Goal: Information Seeking & Learning: Learn about a topic

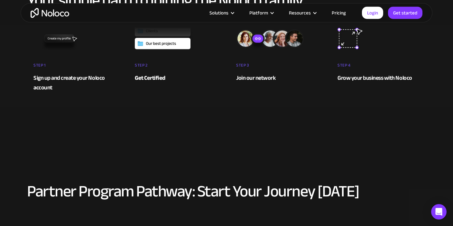
scroll to position [216, 0]
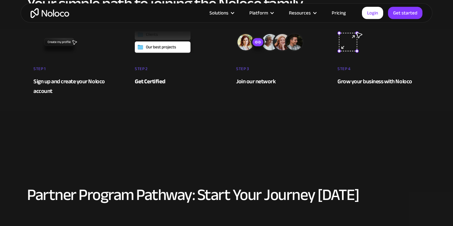
click at [365, 77] on div "Grow your business with Noloco" at bounding box center [378, 82] width 82 height 10
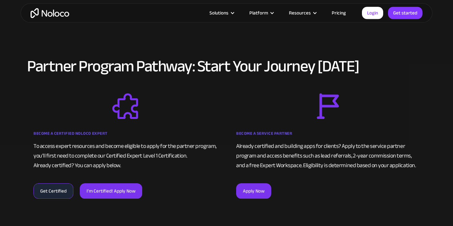
scroll to position [345, 0]
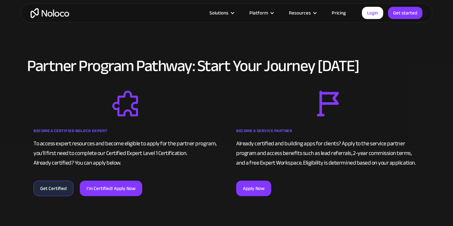
click at [83, 128] on strong "Become a Certified Noloco Expert" at bounding box center [70, 131] width 74 height 8
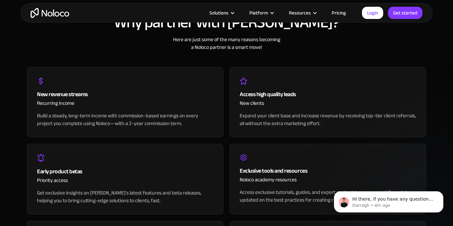
scroll to position [621, 0]
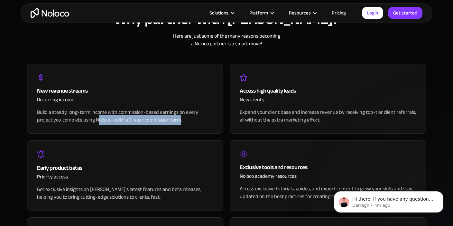
drag, startPoint x: 181, startPoint y: 122, endPoint x: 97, endPoint y: 116, distance: 83.8
click at [97, 116] on div "Build a steady, long-term income with commission-based earnings on every projec…" at bounding box center [125, 115] width 176 height 15
click at [171, 110] on div "Build a steady, long-term income with commission-based earnings on every projec…" at bounding box center [125, 115] width 176 height 15
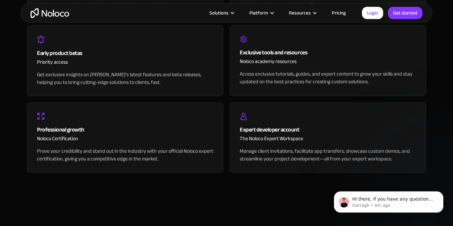
scroll to position [757, 0]
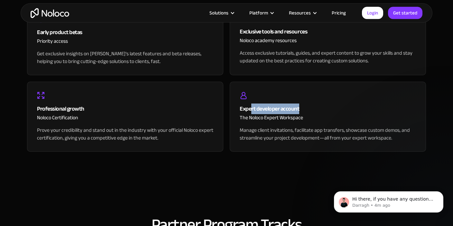
drag, startPoint x: 252, startPoint y: 106, endPoint x: 313, endPoint y: 110, distance: 60.9
click at [313, 110] on div "Expert developer account" at bounding box center [328, 109] width 176 height 10
click at [307, 123] on div "The Noloco Expert Workspace" at bounding box center [328, 120] width 176 height 13
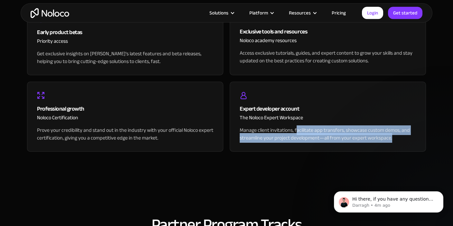
drag, startPoint x: 296, startPoint y: 132, endPoint x: 398, endPoint y: 140, distance: 102.2
click at [398, 140] on div "Manage client invitations, facilitate app transfers, showcase custom demos, and…" at bounding box center [328, 133] width 176 height 15
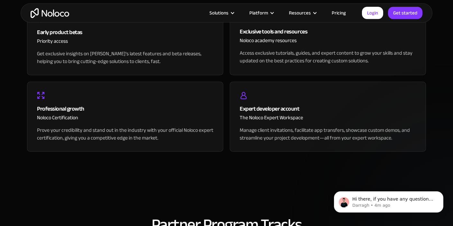
click at [397, 140] on div "Manage client invitations, facilitate app transfers, showcase custom demos, and…" at bounding box center [328, 133] width 176 height 15
click at [442, 192] on icon "Dismiss notification" at bounding box center [441, 193] width 2 height 2
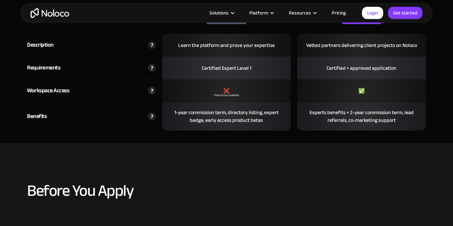
scroll to position [995, 0]
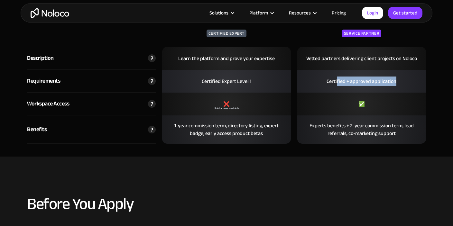
drag, startPoint x: 337, startPoint y: 77, endPoint x: 424, endPoint y: 85, distance: 86.9
click at [424, 85] on div "Certified + approved application" at bounding box center [361, 81] width 129 height 23
click at [388, 85] on div "Certified + approved application" at bounding box center [361, 81] width 79 height 21
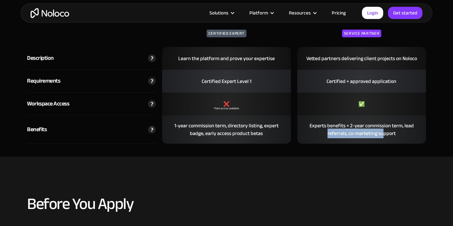
drag, startPoint x: 370, startPoint y: 136, endPoint x: 326, endPoint y: 136, distance: 44.4
click at [326, 136] on div "Experts benefits + 2-year commission term, lead referrals, co-marketing support" at bounding box center [361, 129] width 129 height 28
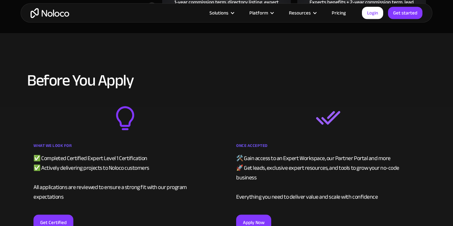
scroll to position [1131, 0]
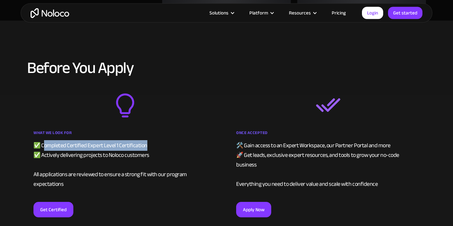
drag, startPoint x: 99, startPoint y: 142, endPoint x: 159, endPoint y: 142, distance: 60.8
click at [159, 142] on div "✅ Completed Certified Expert Level 1 Certification ✅ Actively delivering projec…" at bounding box center [124, 165] width 183 height 48
drag, startPoint x: 159, startPoint y: 145, endPoint x: 33, endPoint y: 149, distance: 126.4
click at [33, 149] on div "What We Look For ✅ Completed Certified Expert Level 1 Certification ✅ Actively …" at bounding box center [125, 155] width 196 height 125
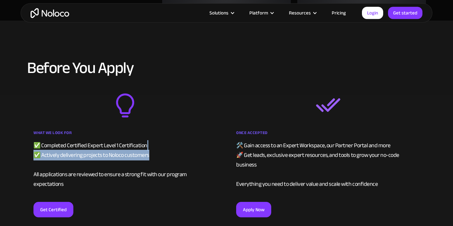
drag, startPoint x: 165, startPoint y: 149, endPoint x: 160, endPoint y: 156, distance: 8.2
click at [160, 156] on div "✅ Completed Certified Expert Level 1 Certification ✅ Actively delivering projec…" at bounding box center [124, 165] width 183 height 48
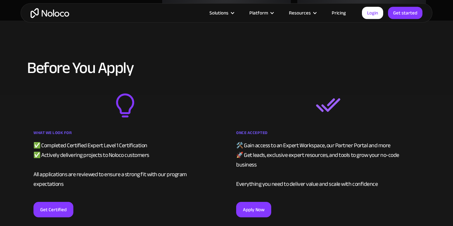
click at [184, 149] on div "✅ Completed Certified Expert Level 1 Certification ✅ Actively delivering projec…" at bounding box center [124, 165] width 183 height 48
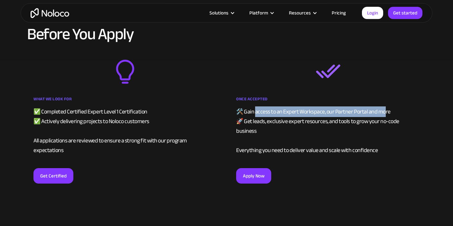
drag, startPoint x: 257, startPoint y: 110, endPoint x: 386, endPoint y: 114, distance: 129.3
click at [386, 114] on div "🛠️ Gain access to an Expert Workspace, our Partner Portal and more 🚀 Get leads,…" at bounding box center [327, 131] width 183 height 48
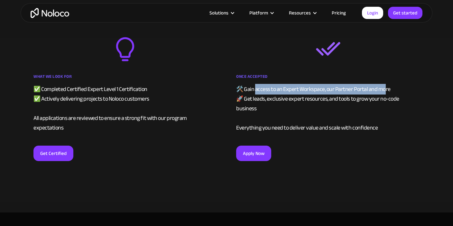
scroll to position [1199, 0]
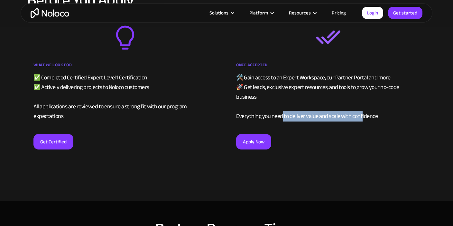
drag, startPoint x: 279, startPoint y: 117, endPoint x: 359, endPoint y: 115, distance: 79.7
click at [359, 115] on div "🛠️ Gain access to an Expert Workspace, our Partner Portal and more 🚀 Get leads,…" at bounding box center [327, 97] width 183 height 48
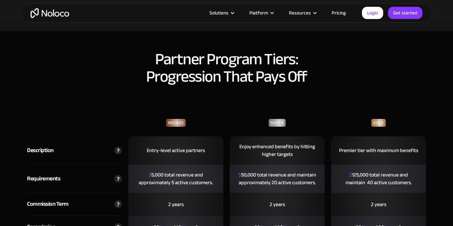
scroll to position [1402, 0]
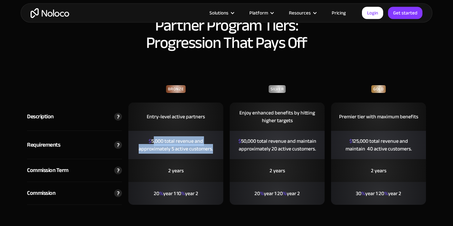
drag, startPoint x: 153, startPoint y: 140, endPoint x: 217, endPoint y: 147, distance: 64.6
click at [217, 147] on div "$ 5,000 total revenue and approximately 5 active customers." at bounding box center [175, 145] width 95 height 28
click at [204, 148] on div "$ 5,000 total revenue and approximately 5 active customers." at bounding box center [175, 145] width 95 height 28
drag, startPoint x: 216, startPoint y: 146, endPoint x: 146, endPoint y: 134, distance: 71.4
click at [146, 134] on div "$ 5,000 total revenue and approximately 5 active customers." at bounding box center [175, 145] width 95 height 28
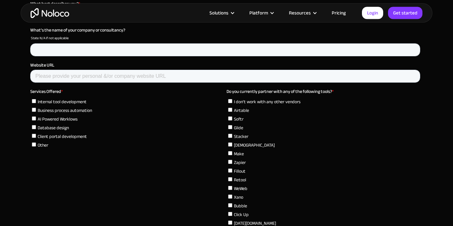
scroll to position [1742, 0]
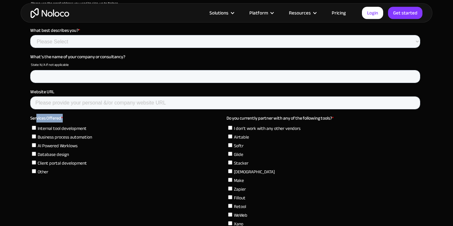
drag, startPoint x: 44, startPoint y: 119, endPoint x: 65, endPoint y: 119, distance: 21.2
click at [65, 119] on label "Services Offered *" at bounding box center [128, 118] width 196 height 6
drag, startPoint x: 123, startPoint y: 142, endPoint x: 34, endPoint y: 144, distance: 89.1
click at [34, 144] on label "AI Powered Worklows" at bounding box center [128, 145] width 192 height 7
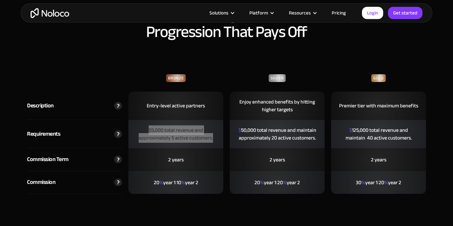
scroll to position [1402, 0]
